Goal: Task Accomplishment & Management: Use online tool/utility

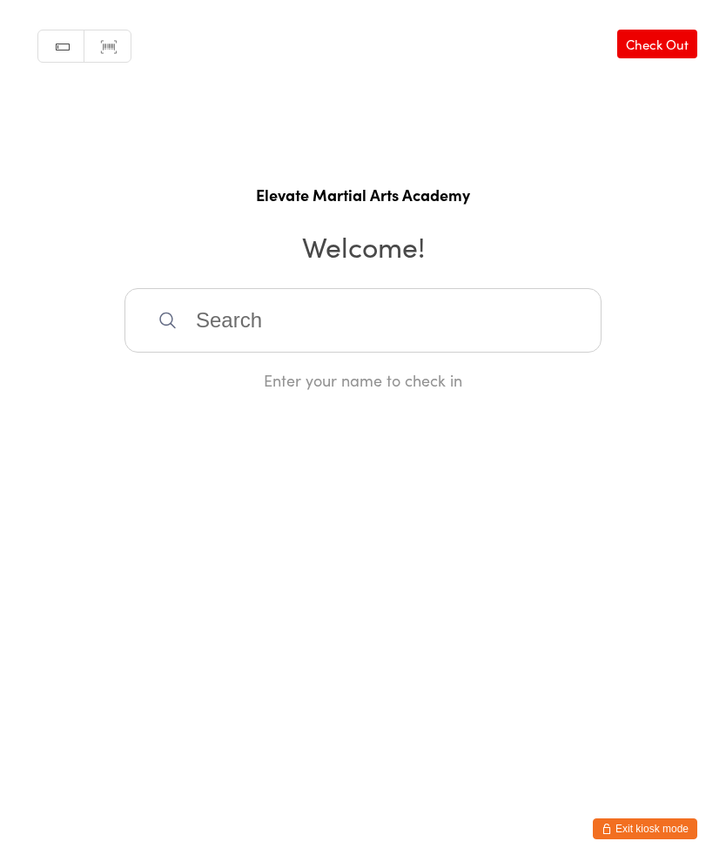
click at [657, 824] on button "Exit kiosk mode" at bounding box center [645, 829] width 105 height 21
click at [652, 835] on button "Exit kiosk mode" at bounding box center [645, 829] width 105 height 21
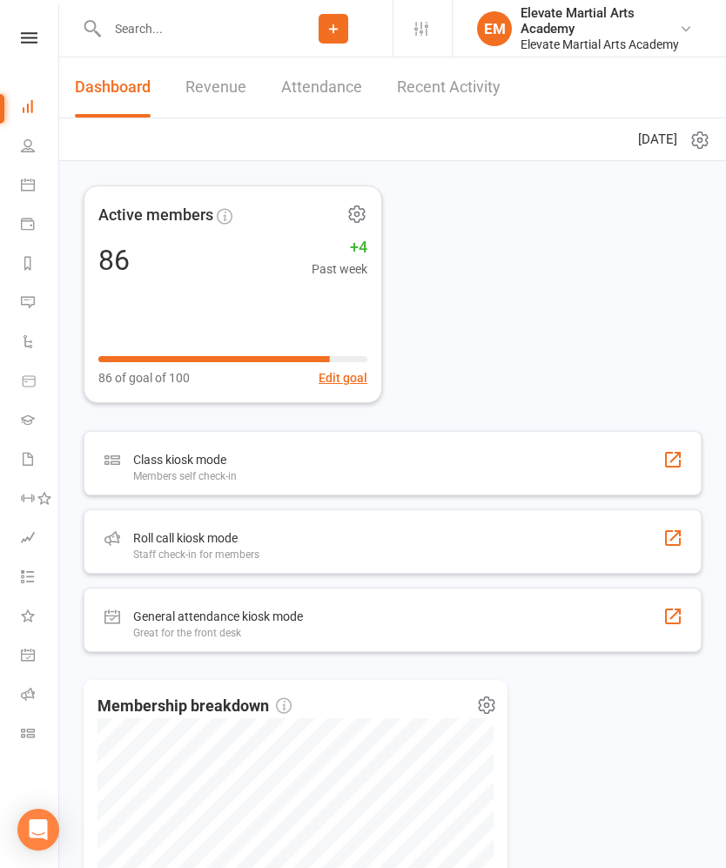
click at [27, 20] on nav "Clubworx Dashboard People Calendar Payments Reports Messages Automations Produc…" at bounding box center [29, 438] width 59 height 868
click at [28, 37] on icon at bounding box center [29, 37] width 17 height 11
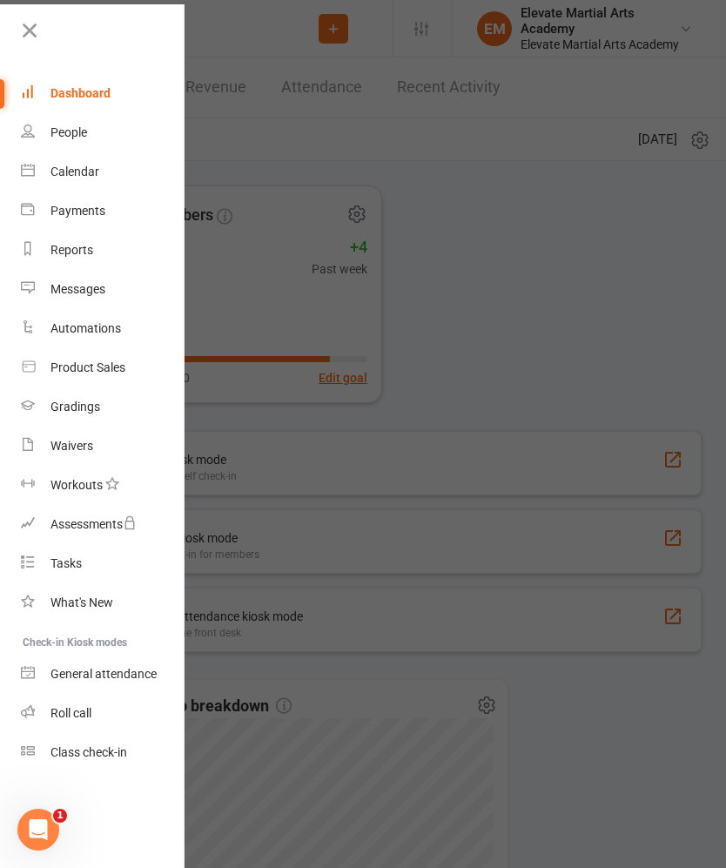
click at [32, 30] on icon at bounding box center [29, 30] width 24 height 24
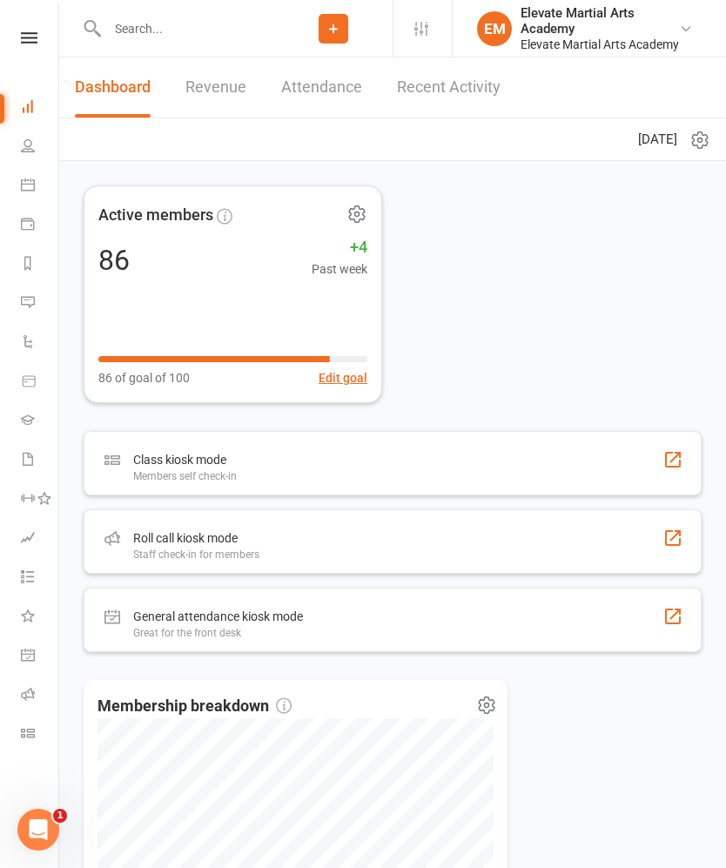
click at [463, 102] on link "Recent Activity" at bounding box center [449, 87] width 104 height 60
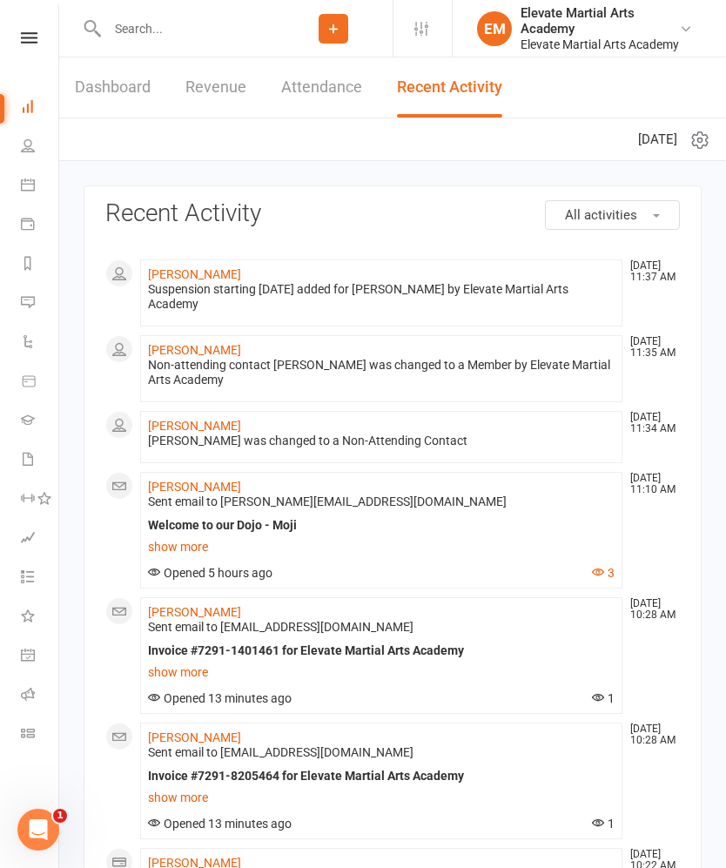
click at [22, 37] on icon at bounding box center [29, 37] width 17 height 11
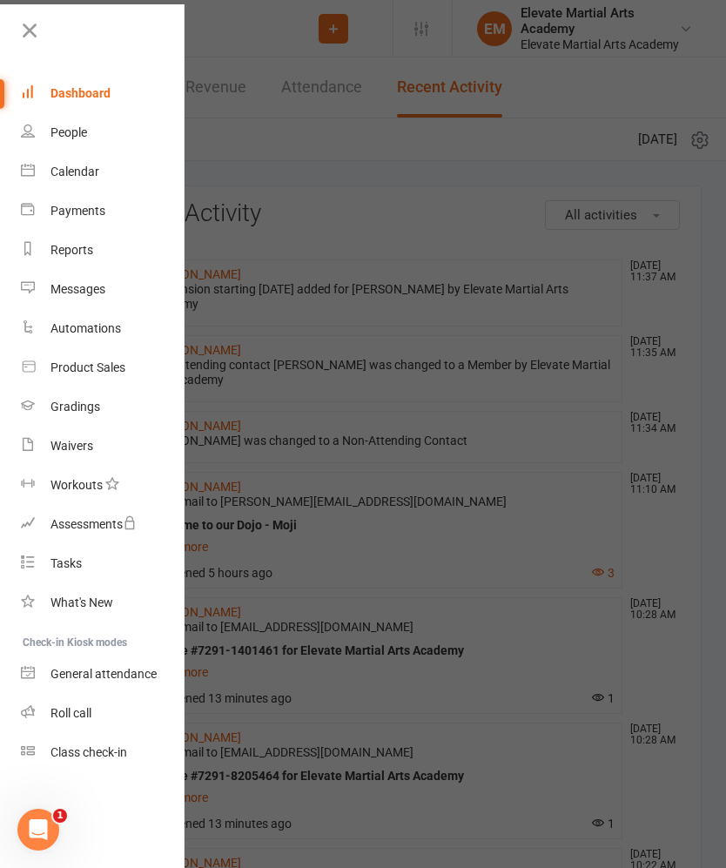
click at [95, 172] on div "Calendar" at bounding box center [75, 172] width 49 height 14
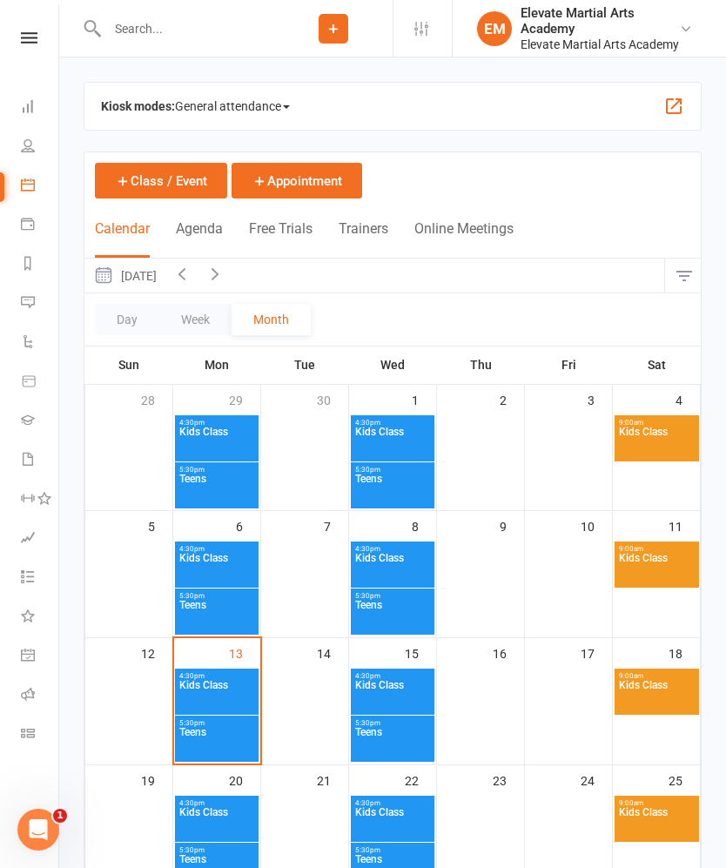
click at [673, 109] on button "button" at bounding box center [674, 106] width 21 height 21
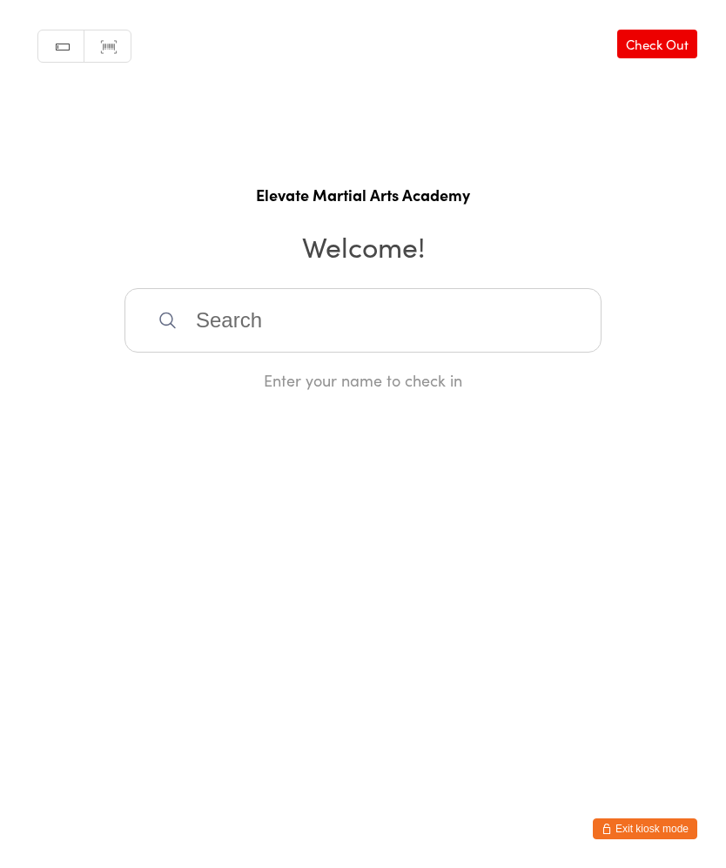
click at [290, 321] on input "search" at bounding box center [363, 320] width 477 height 64
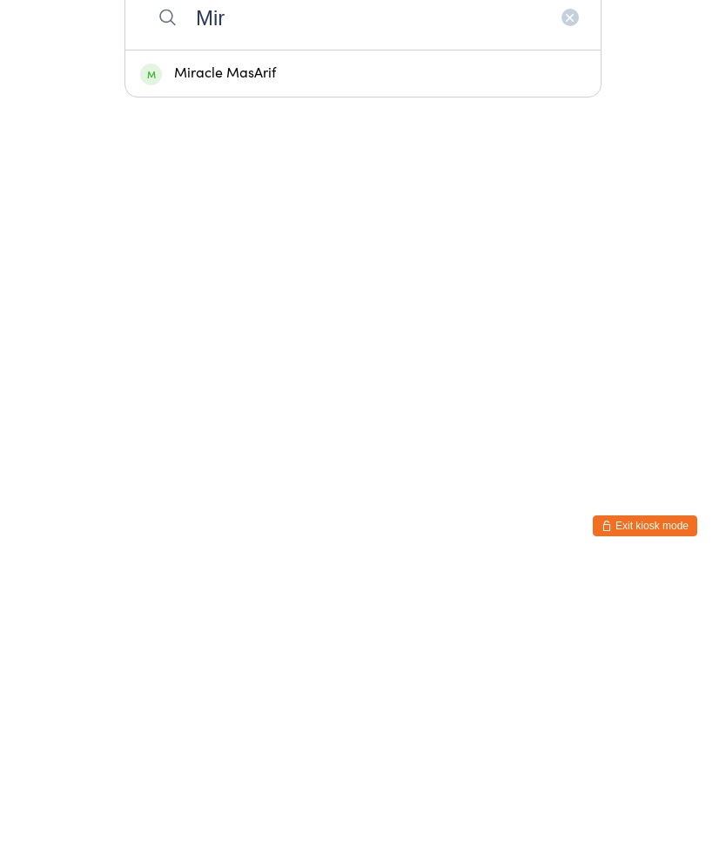
type input "Mir"
click at [293, 365] on div "Miracle MasArif" at bounding box center [363, 377] width 446 height 24
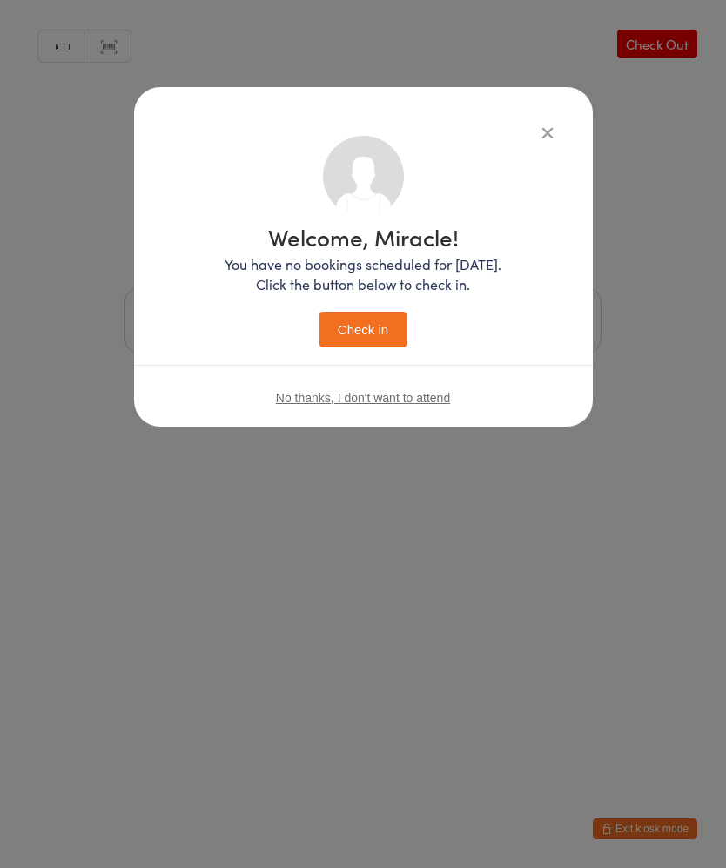
click at [365, 329] on button "Check in" at bounding box center [363, 330] width 87 height 36
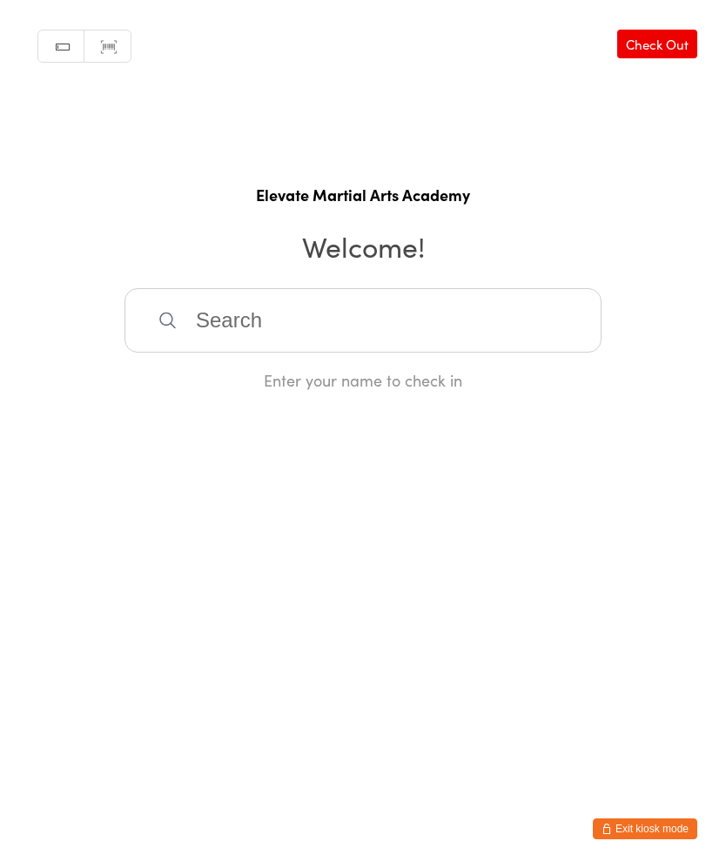
click at [235, 317] on input "search" at bounding box center [363, 320] width 477 height 64
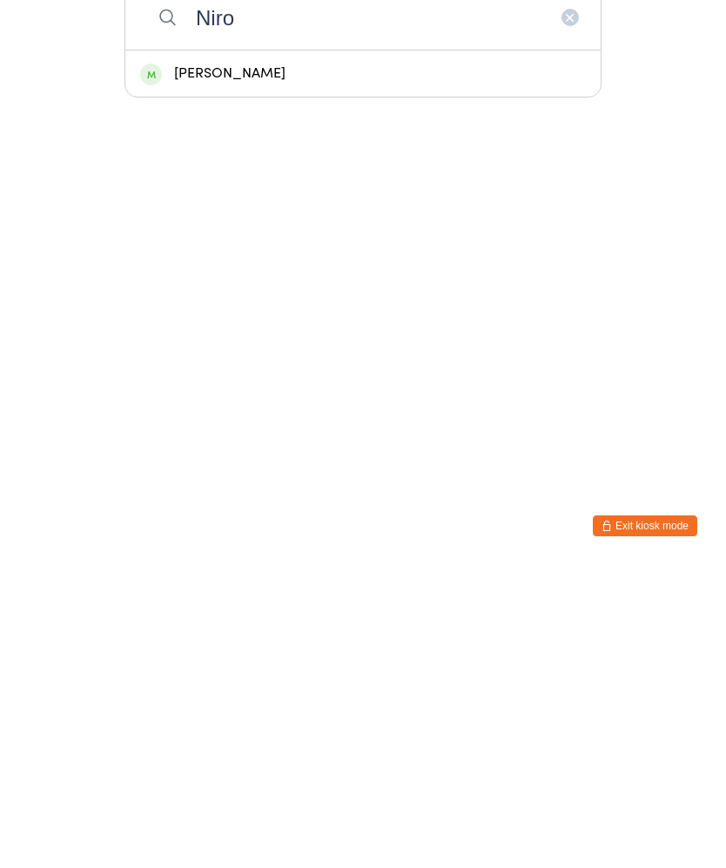
type input "Niro"
click at [227, 365] on div "Niroshan Martin" at bounding box center [363, 377] width 446 height 24
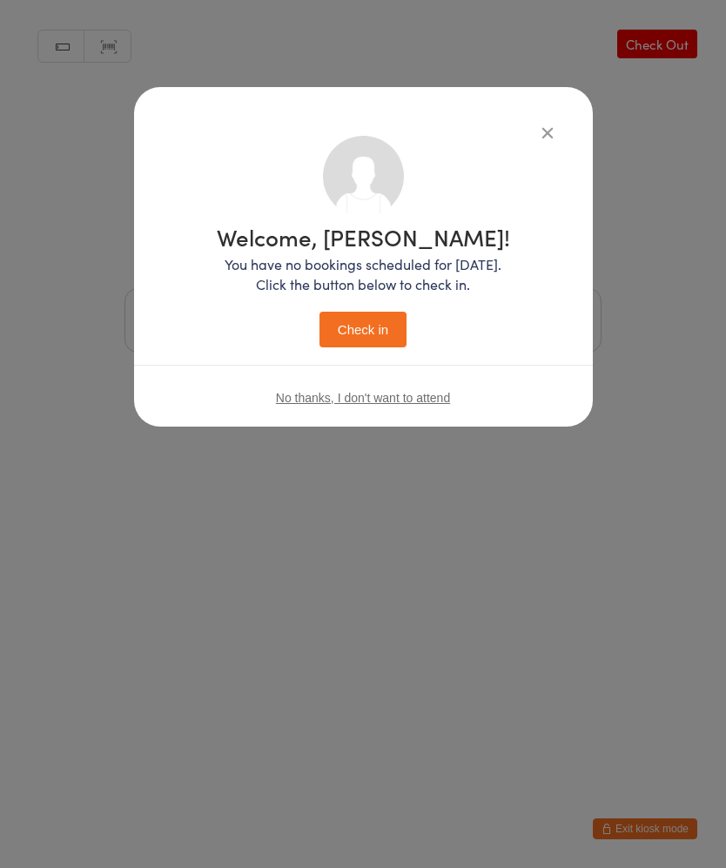
click at [366, 332] on button "Check in" at bounding box center [363, 330] width 87 height 36
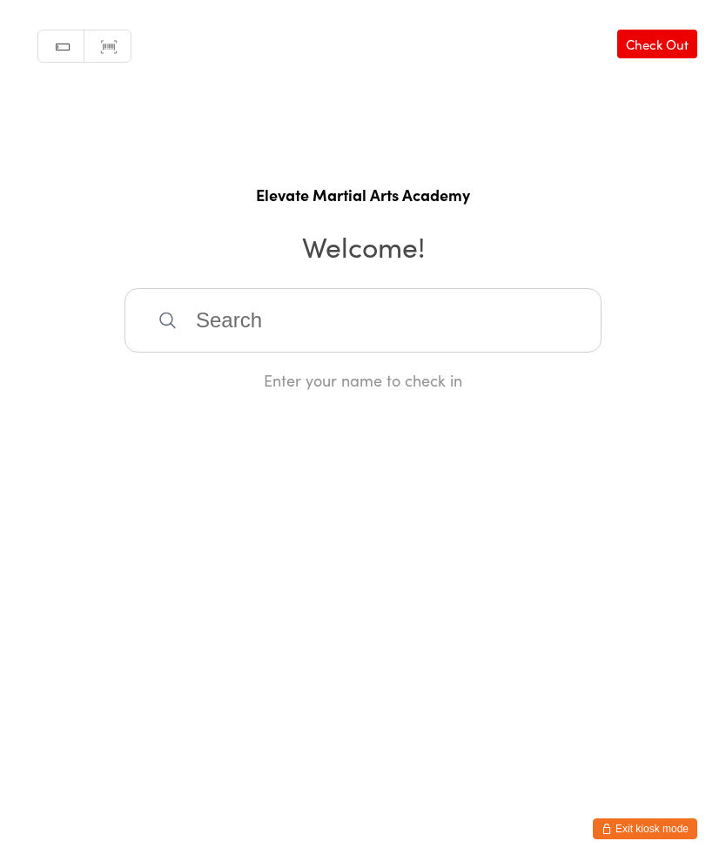
click at [250, 353] on input "search" at bounding box center [363, 320] width 477 height 64
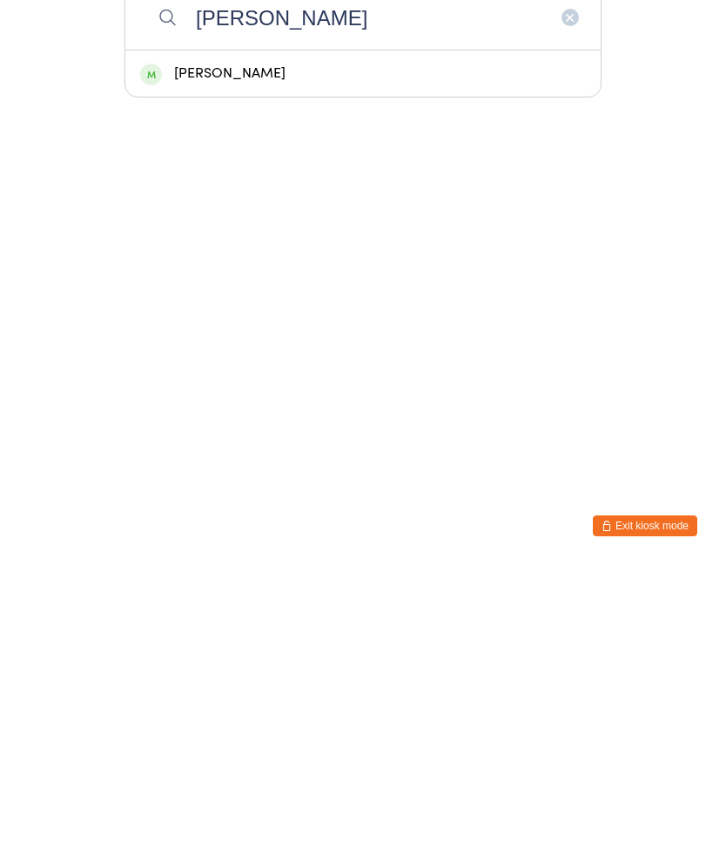
type input "Spencer"
click at [233, 365] on div "Spencer Boehm" at bounding box center [363, 377] width 446 height 24
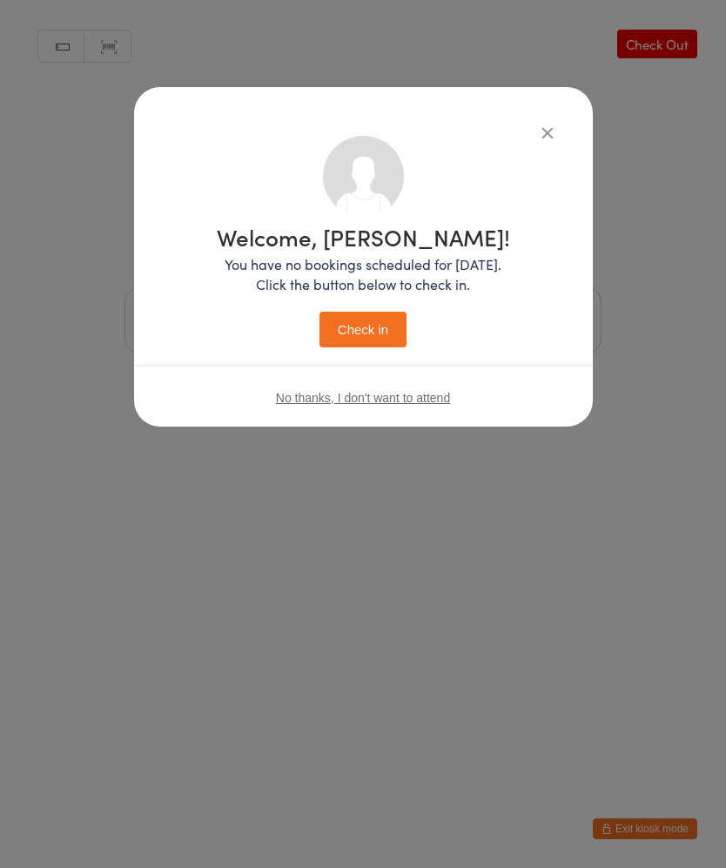
click at [380, 322] on button "Check in" at bounding box center [363, 330] width 87 height 36
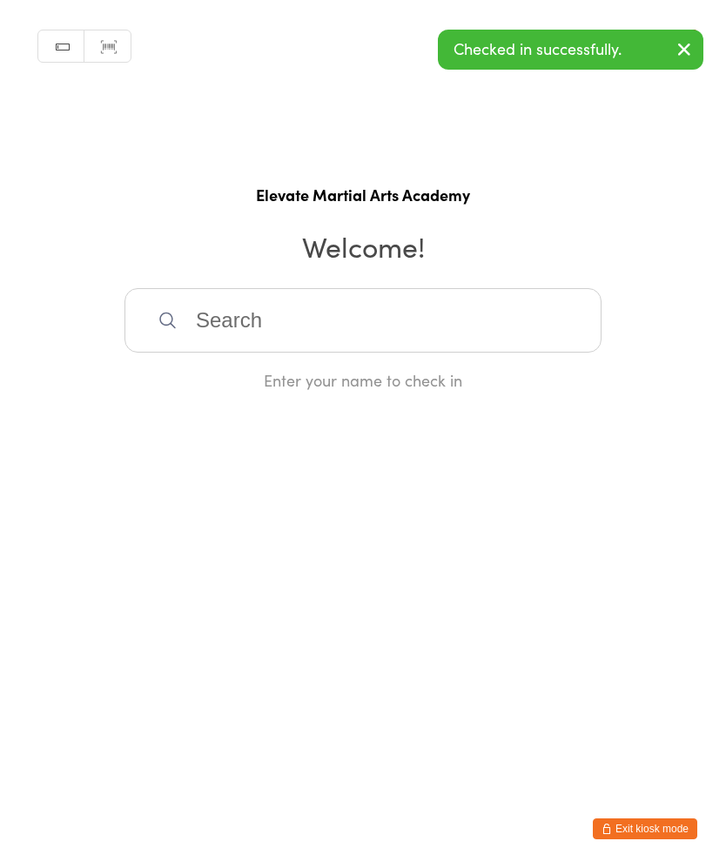
click at [247, 337] on input "search" at bounding box center [363, 320] width 477 height 64
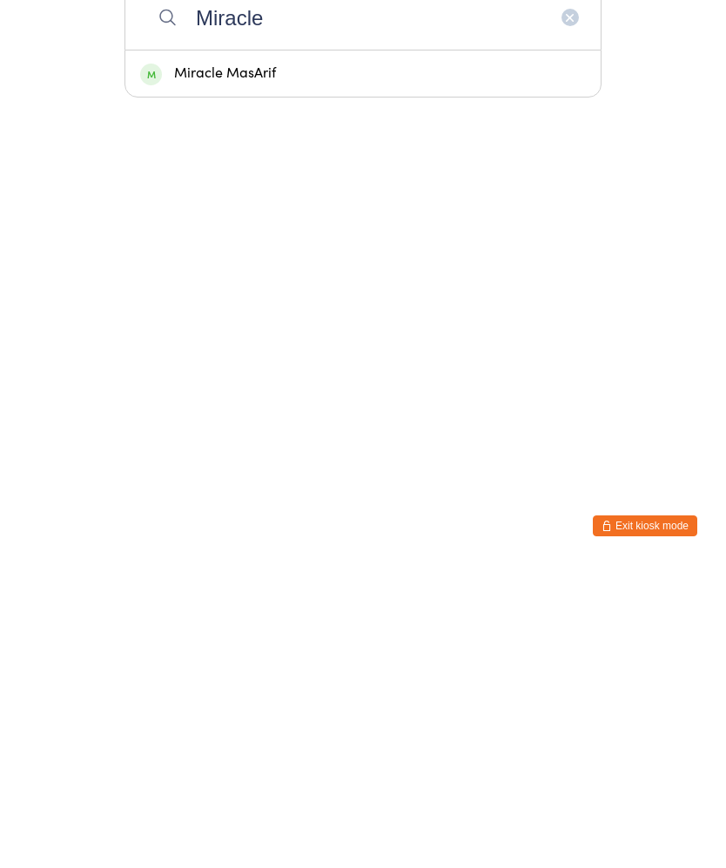
type input "Miracle"
click at [249, 365] on div "Miracle MasArif" at bounding box center [363, 377] width 446 height 24
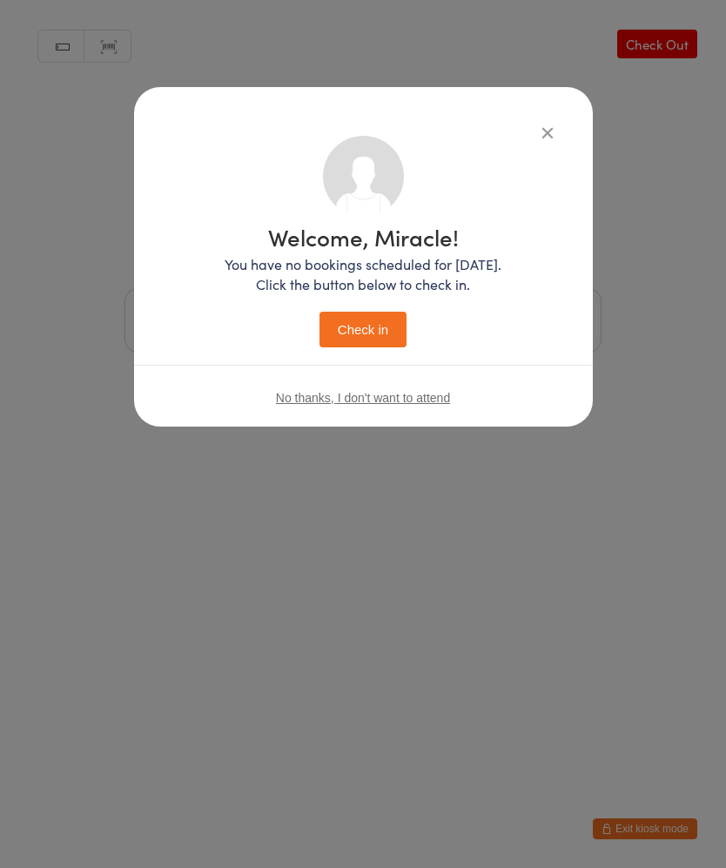
click at [361, 328] on button "Check in" at bounding box center [363, 330] width 87 height 36
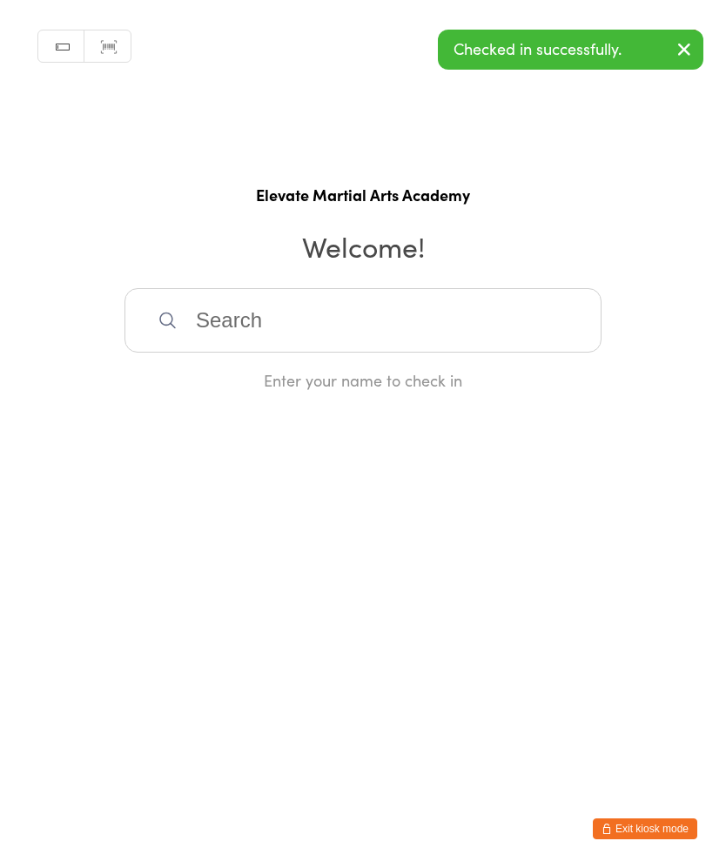
click at [258, 338] on input "search" at bounding box center [363, 320] width 477 height 64
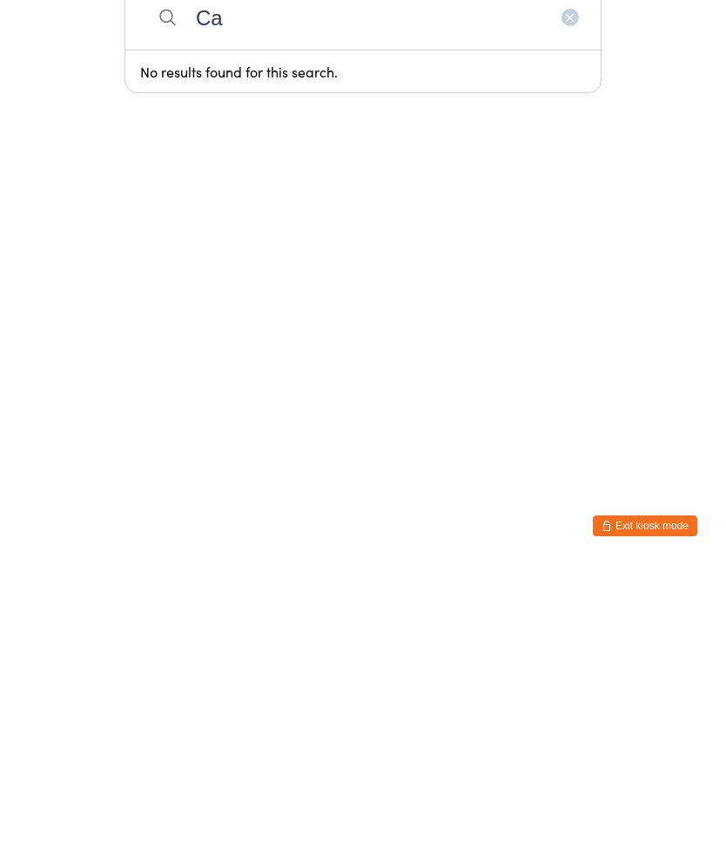
type input "C"
type input "K"
click at [230, 288] on input "search" at bounding box center [363, 320] width 477 height 64
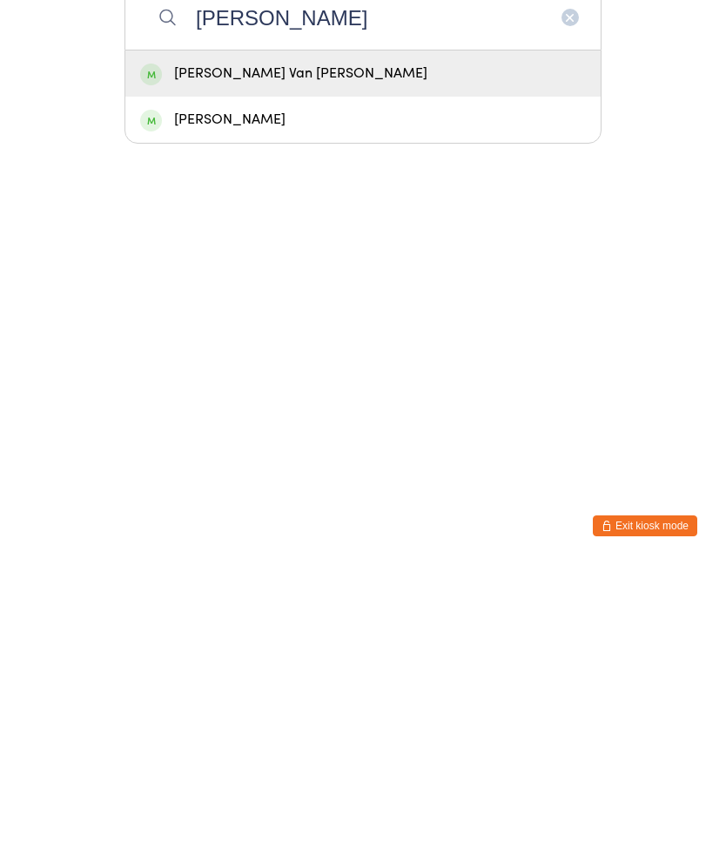
type input "Paxton"
click at [314, 365] on div "Paxton Van de Linde" at bounding box center [363, 377] width 446 height 24
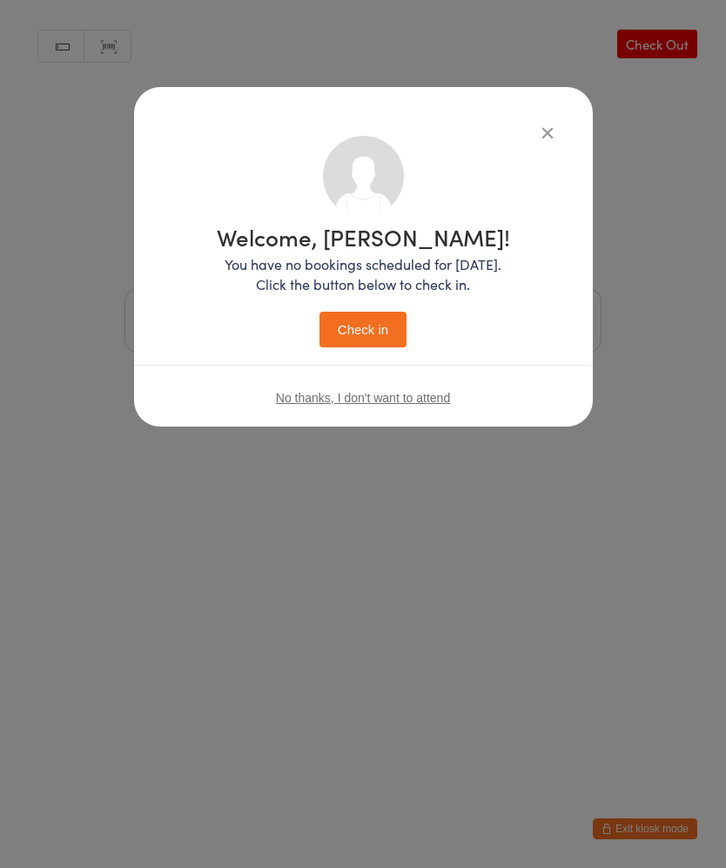
click at [352, 333] on button "Check in" at bounding box center [363, 330] width 87 height 36
